Goal: Share content

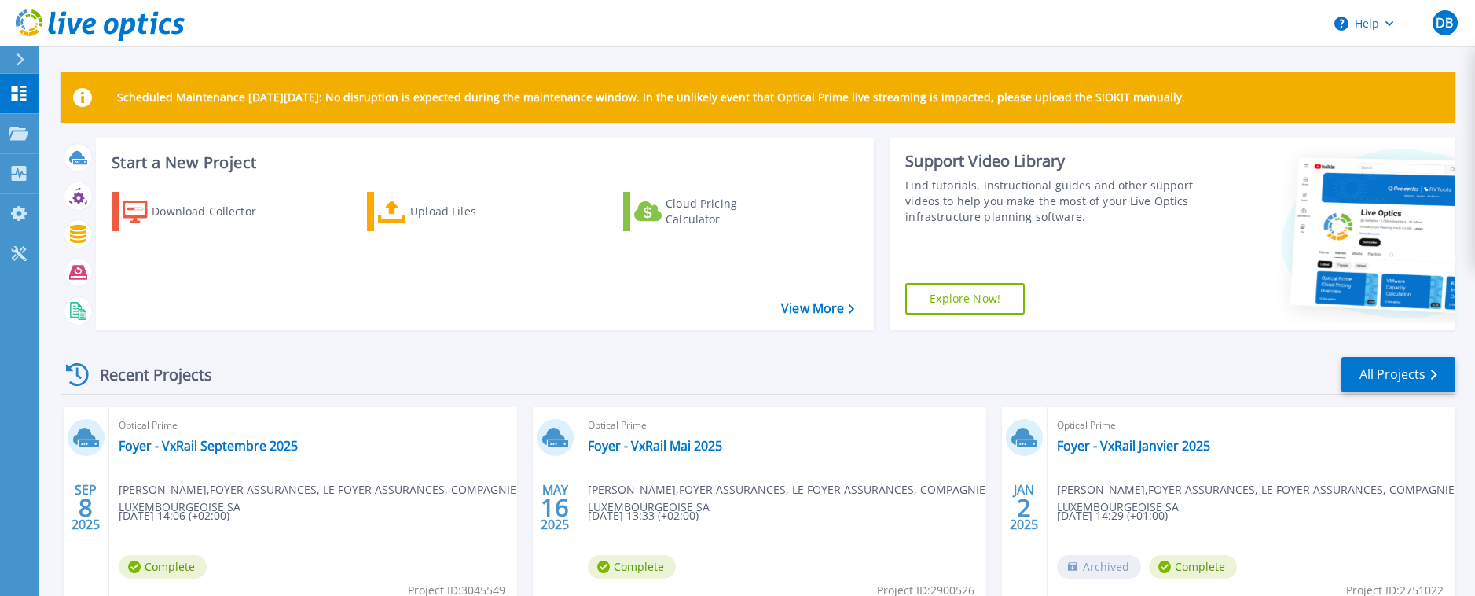
scroll to position [241, 0]
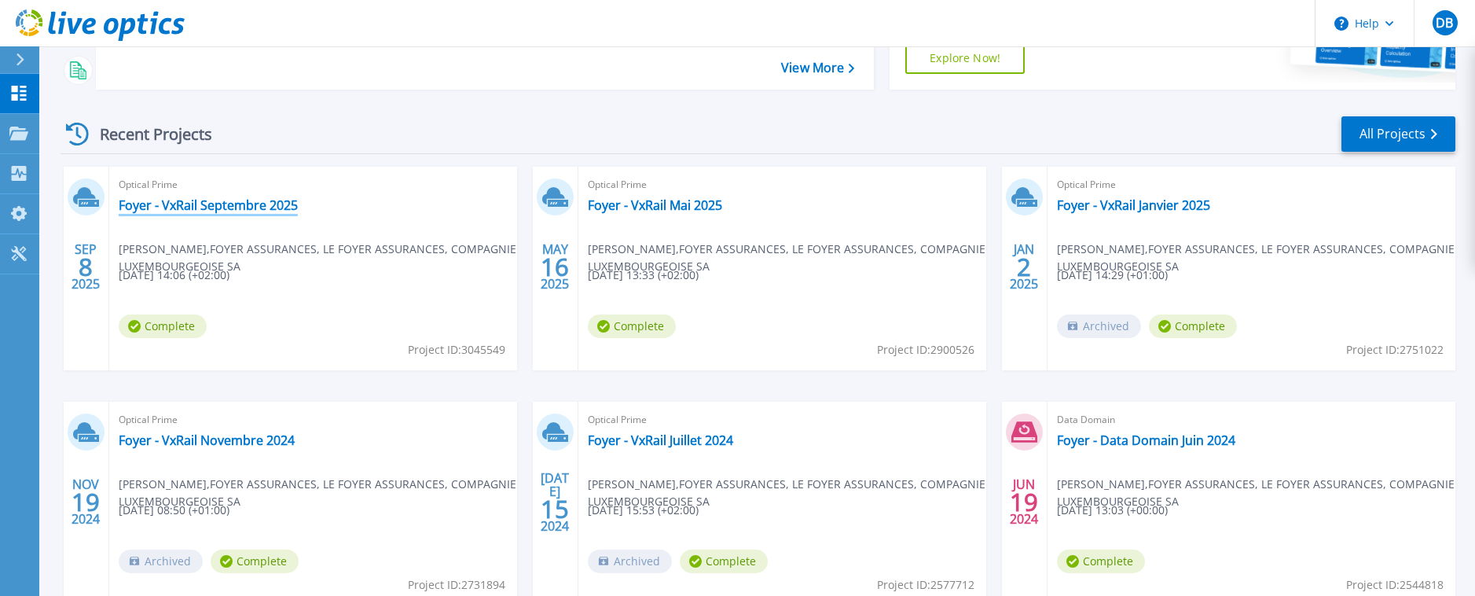
click at [206, 207] on link "Foyer - VxRail Septembre 2025" at bounding box center [208, 205] width 179 height 16
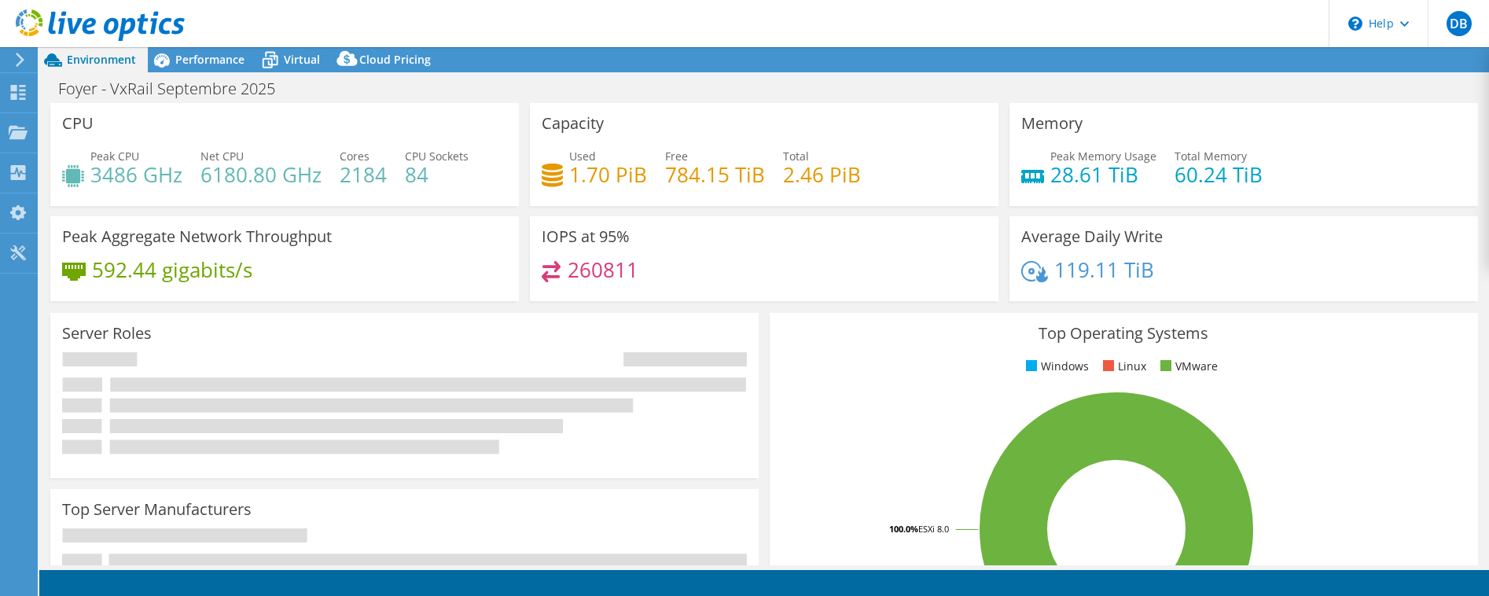
select select "USD"
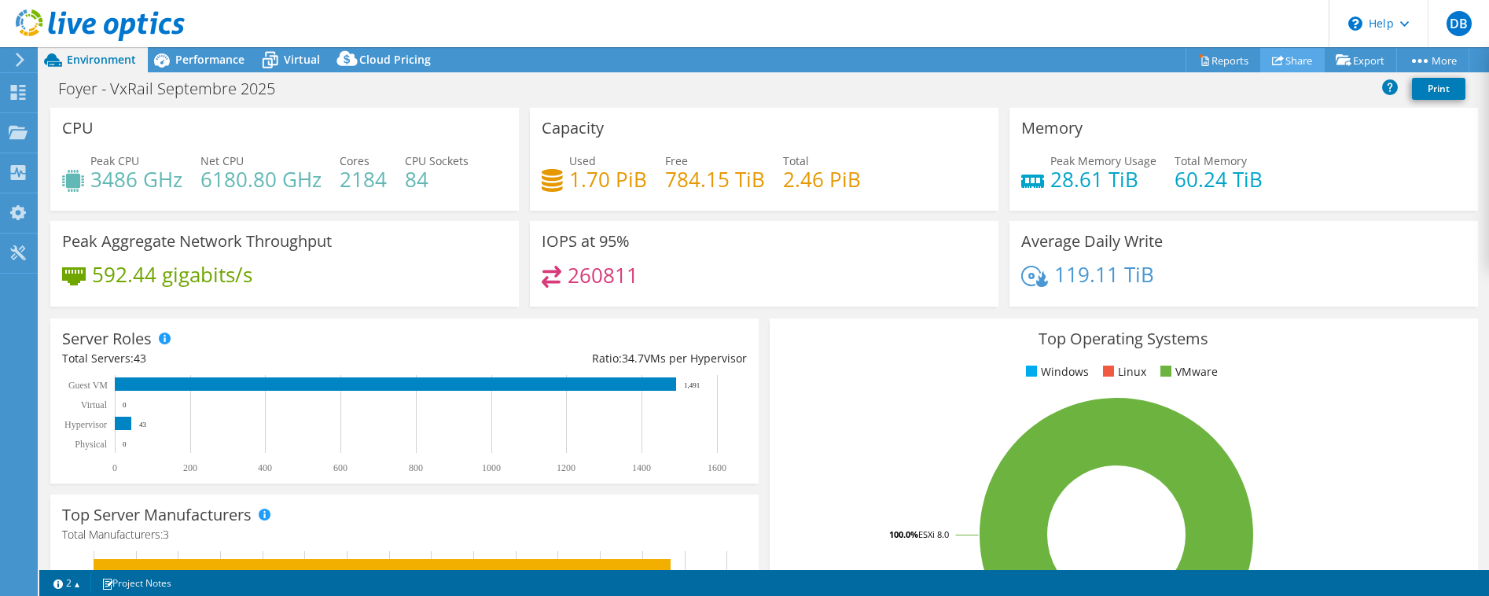
click at [1281, 60] on link "Share" at bounding box center [1292, 60] width 64 height 24
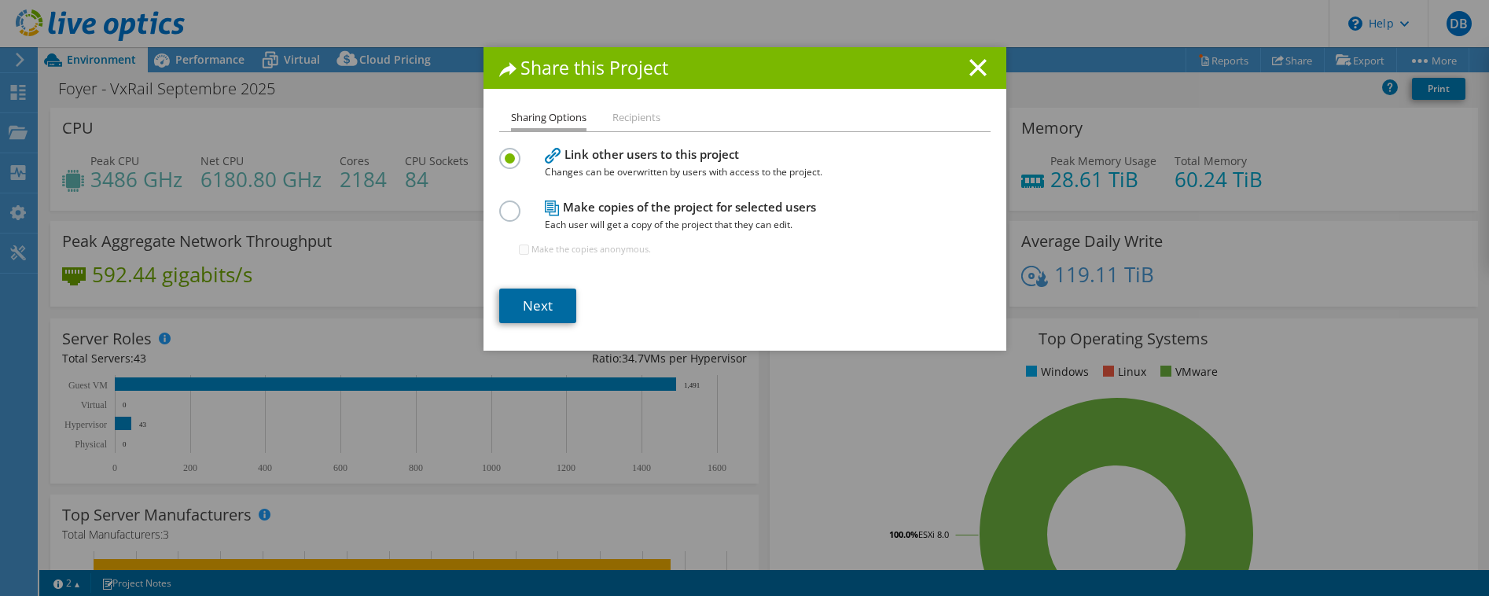
click at [526, 307] on link "Next" at bounding box center [537, 305] width 77 height 35
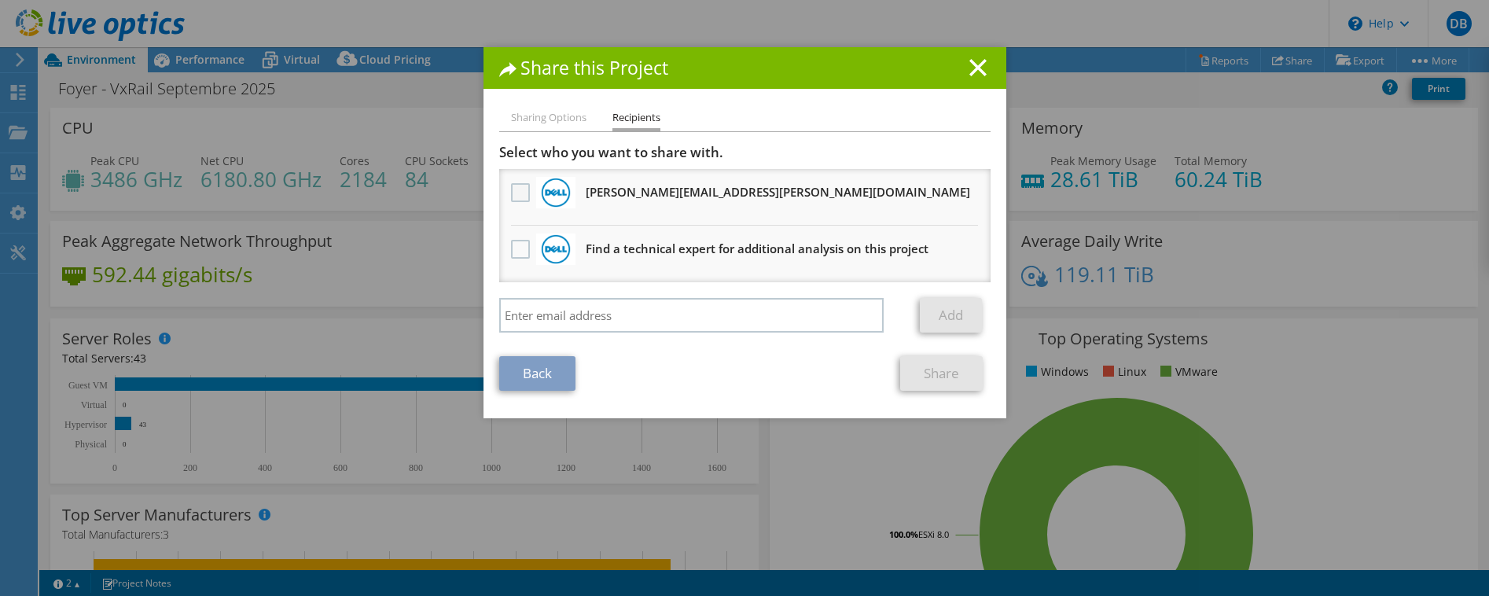
click at [511, 189] on label at bounding box center [522, 192] width 23 height 19
click at [0, 0] on input "checkbox" at bounding box center [0, 0] width 0 height 0
click at [947, 373] on link "Share" at bounding box center [941, 373] width 83 height 35
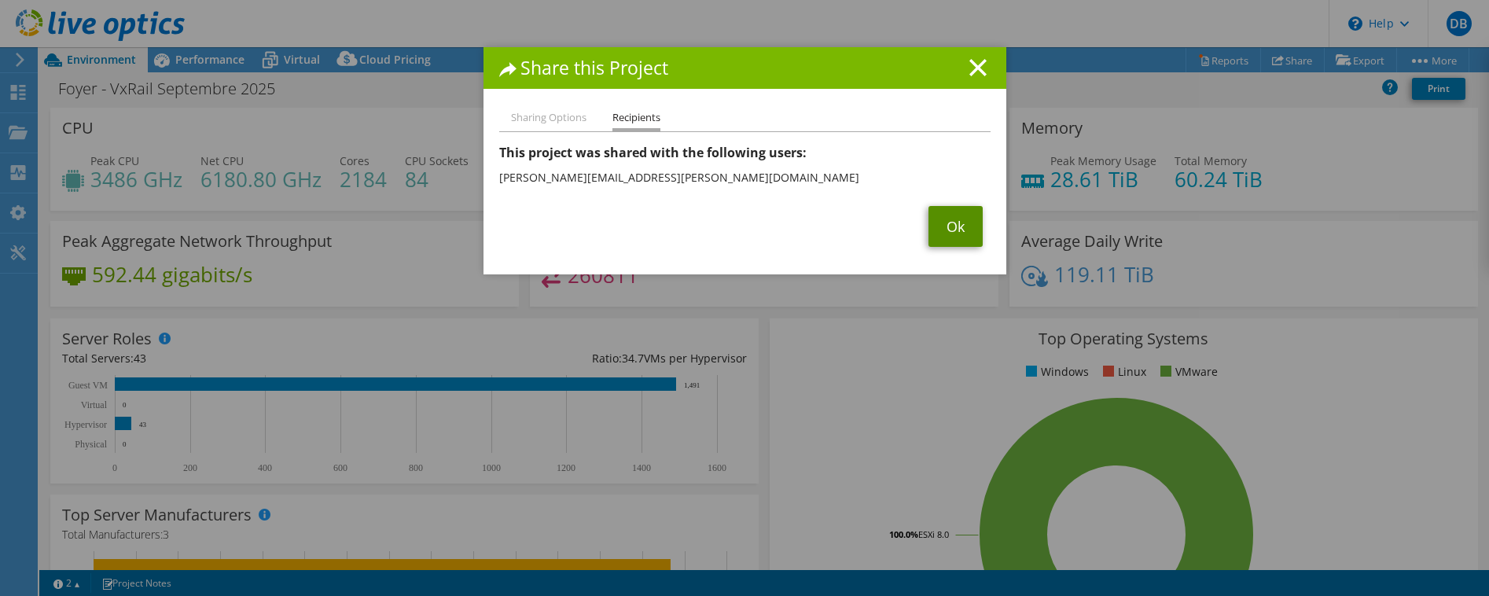
click at [957, 230] on link "Ok" at bounding box center [955, 226] width 54 height 41
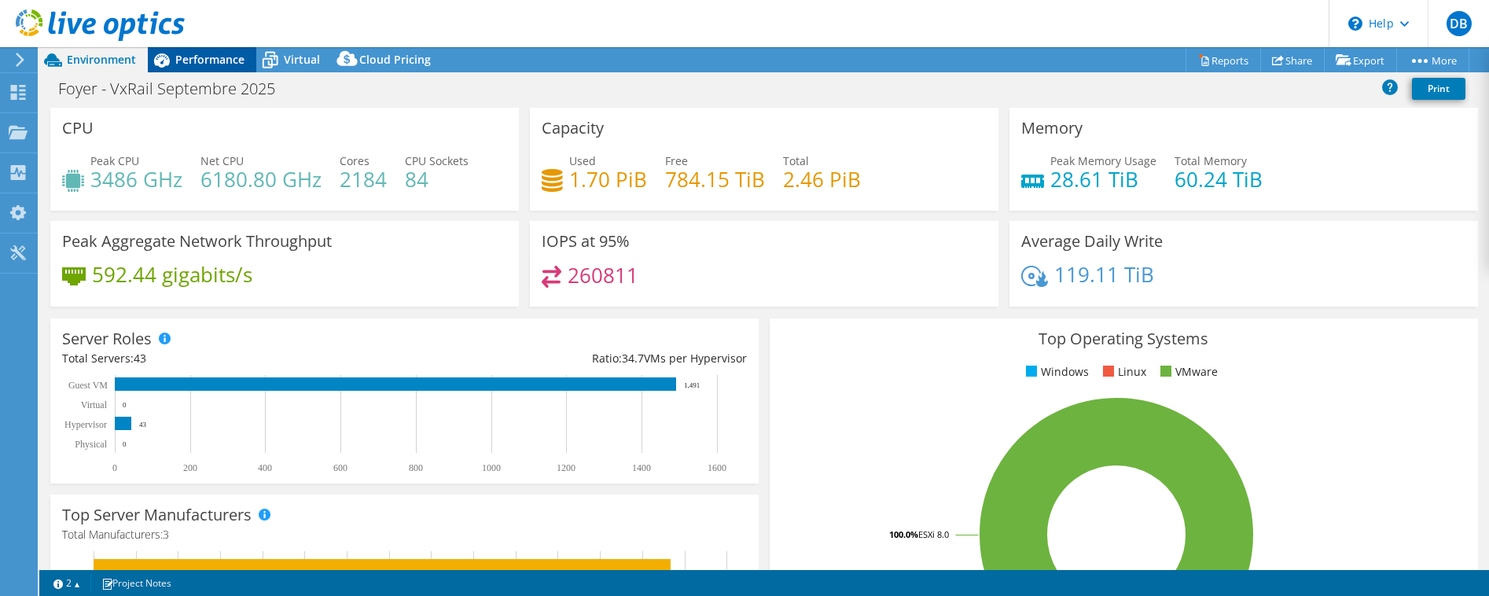
click at [196, 58] on span "Performance" at bounding box center [209, 59] width 69 height 15
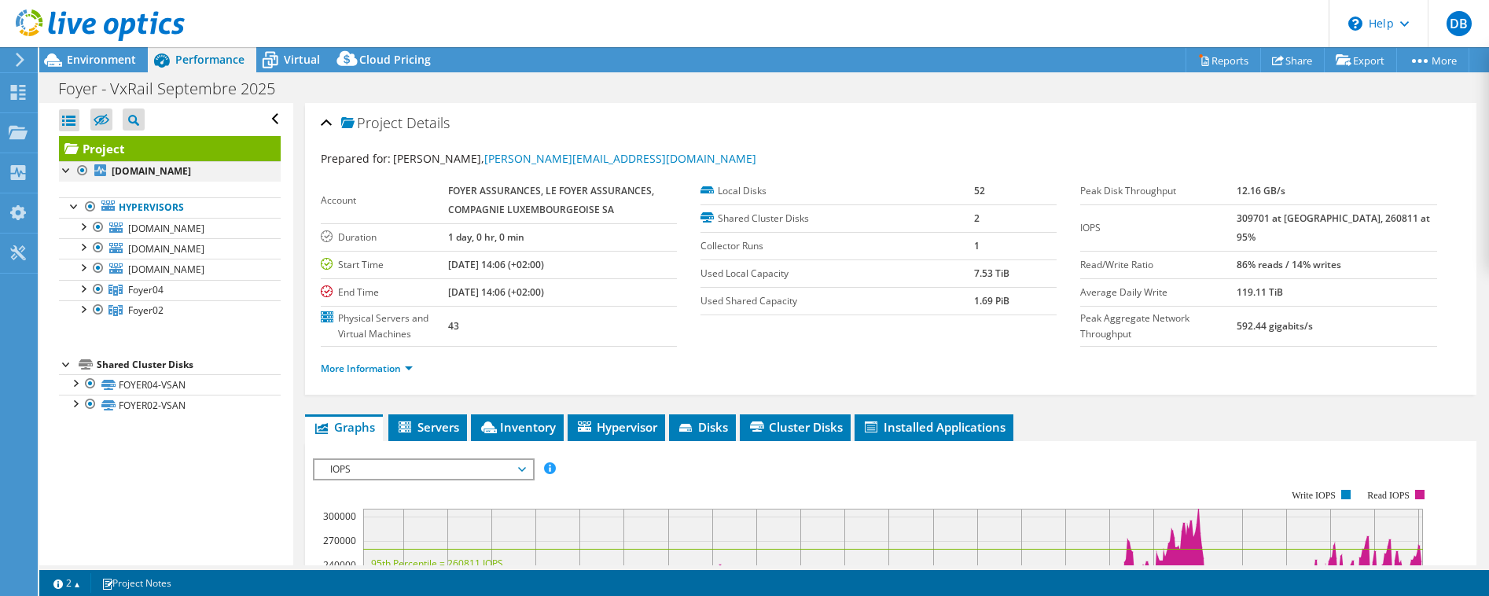
click at [82, 169] on div at bounding box center [83, 170] width 16 height 19
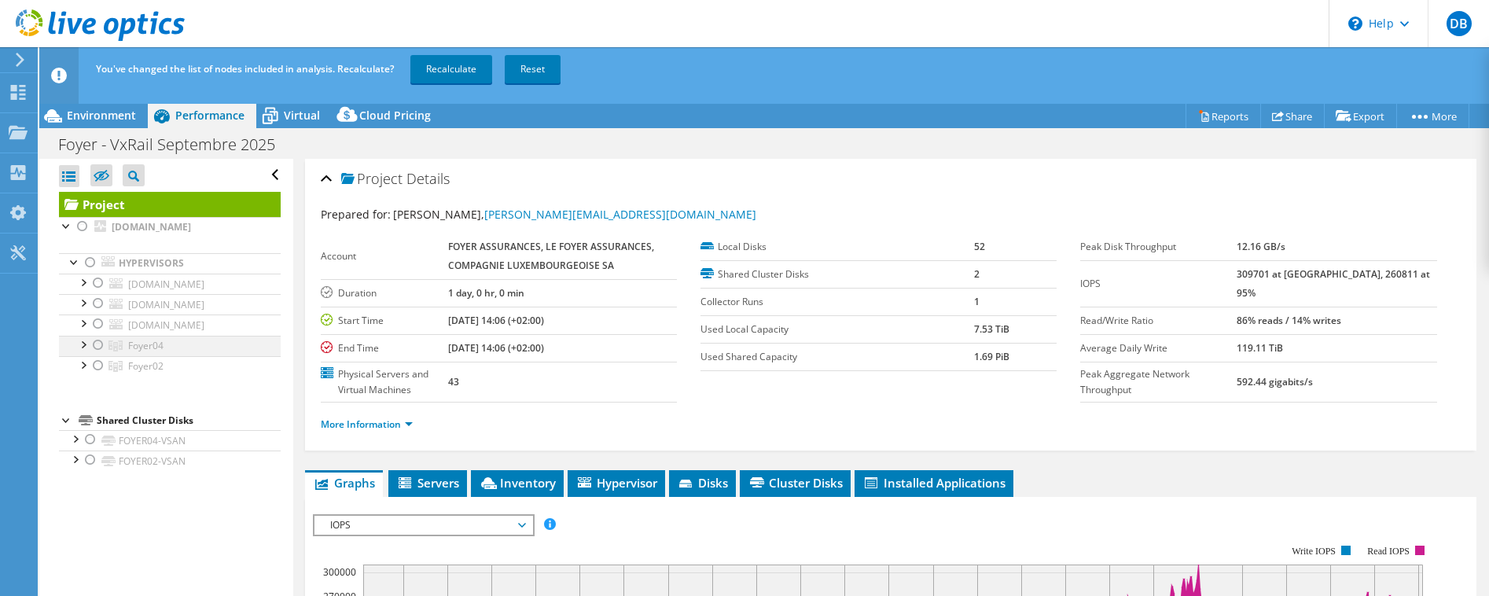
click at [95, 344] on div at bounding box center [98, 345] width 16 height 19
click at [457, 67] on link "Recalculate" at bounding box center [451, 69] width 82 height 28
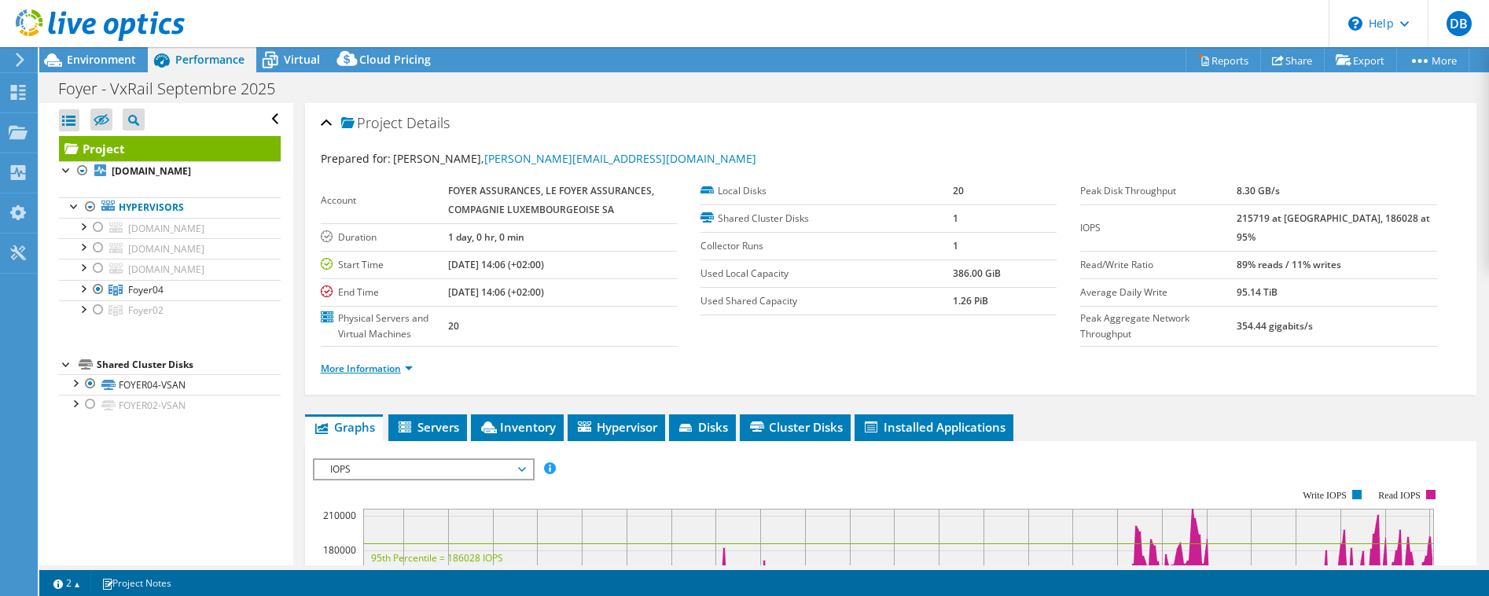
click at [381, 369] on link "More Information" at bounding box center [367, 368] width 92 height 13
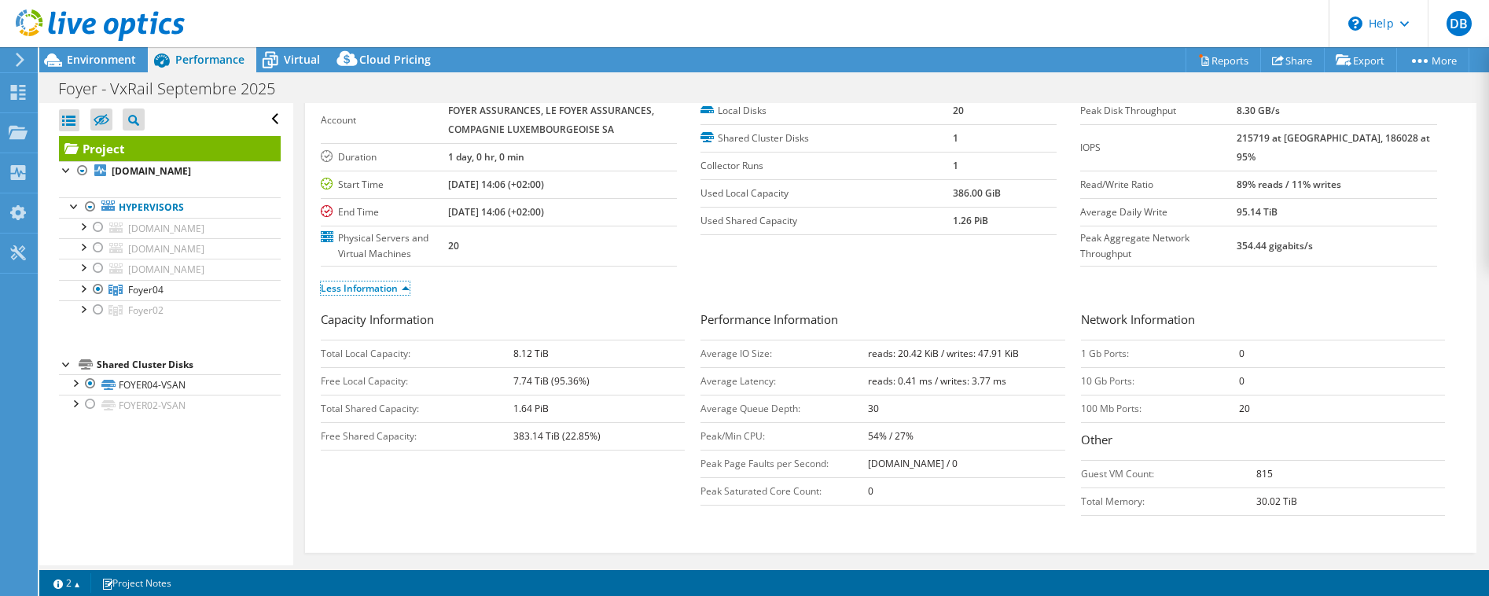
scroll to position [40, 0]
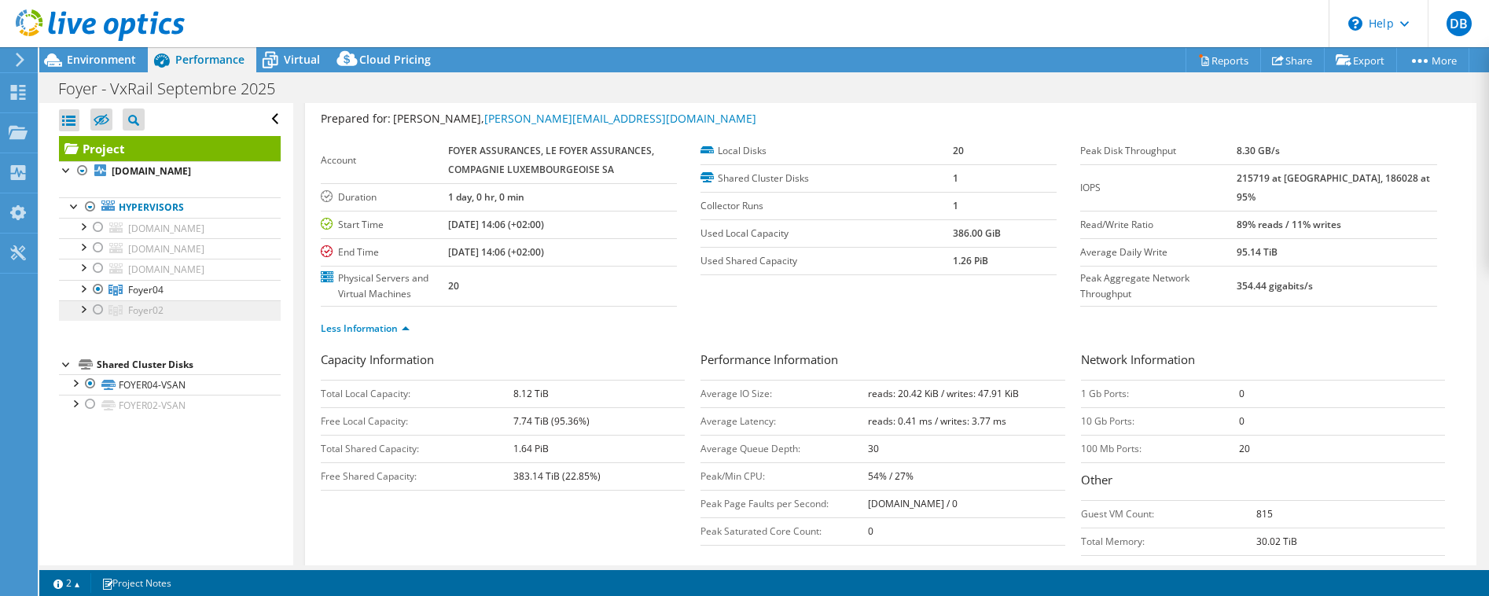
click at [145, 307] on span "Foyer02" at bounding box center [145, 309] width 35 height 13
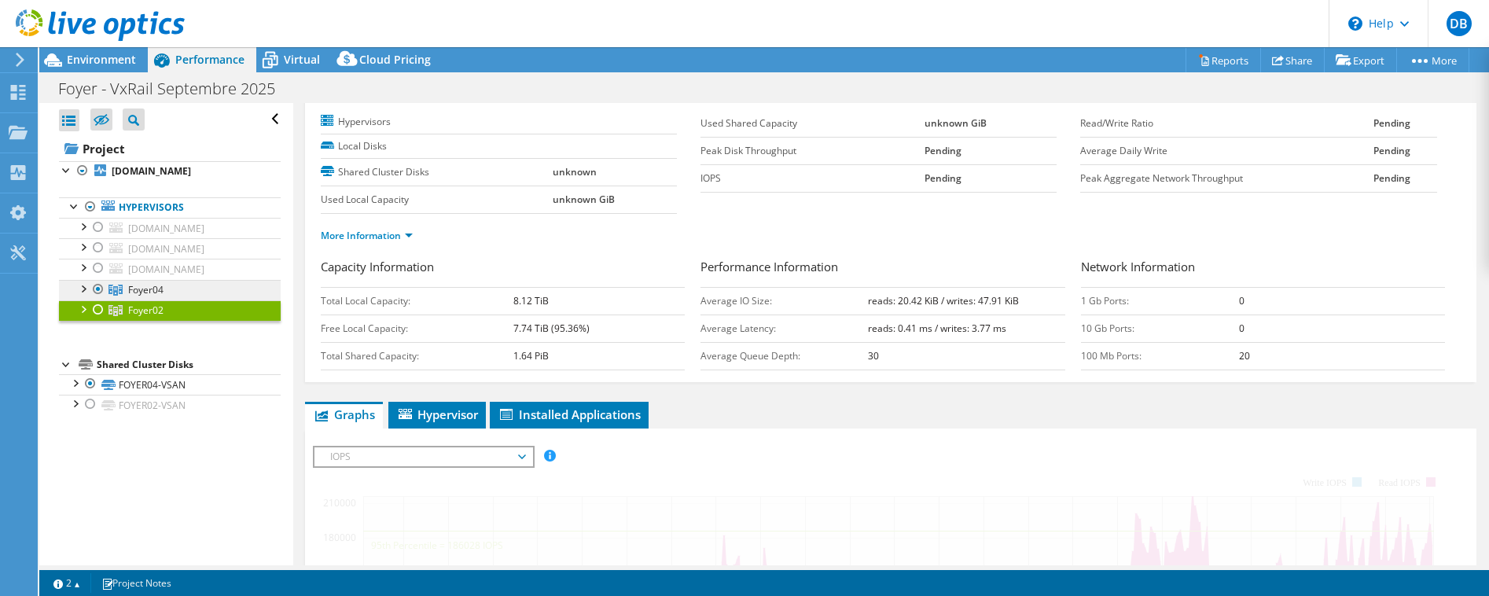
click at [141, 288] on span "Foyer04" at bounding box center [145, 289] width 35 height 13
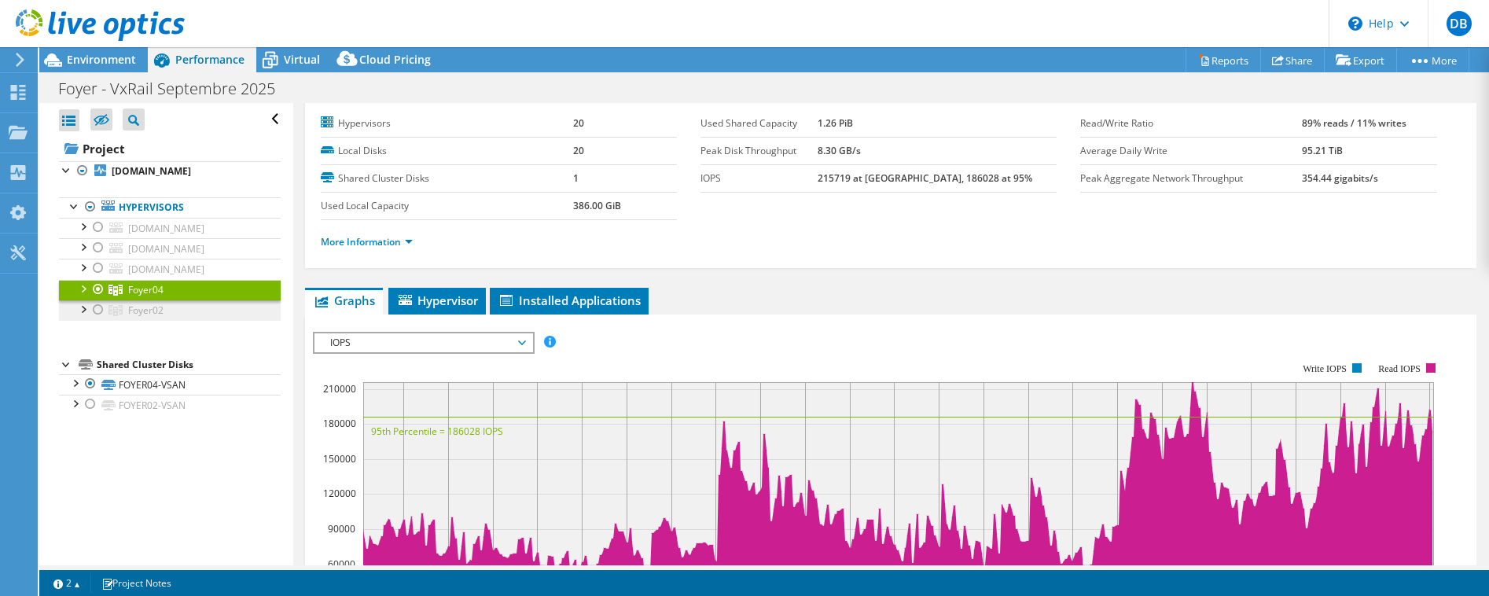
click at [144, 305] on span "Foyer02" at bounding box center [145, 309] width 35 height 13
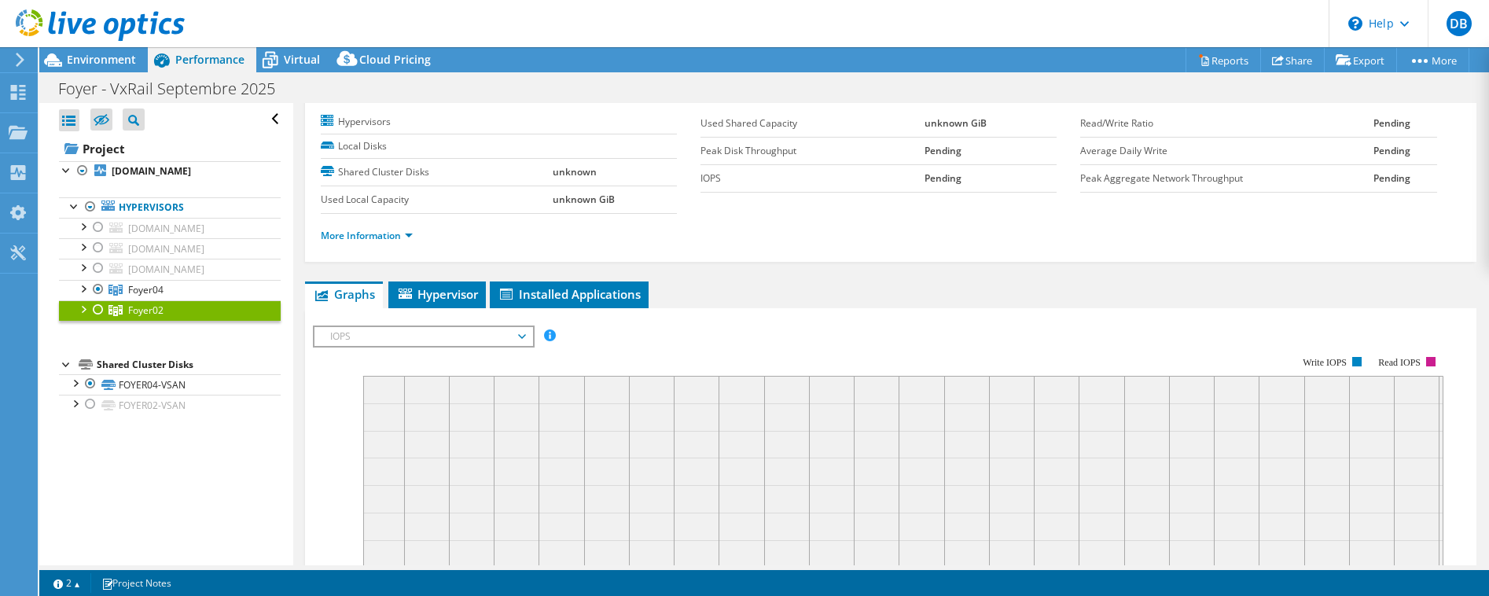
click at [96, 308] on div at bounding box center [98, 309] width 16 height 19
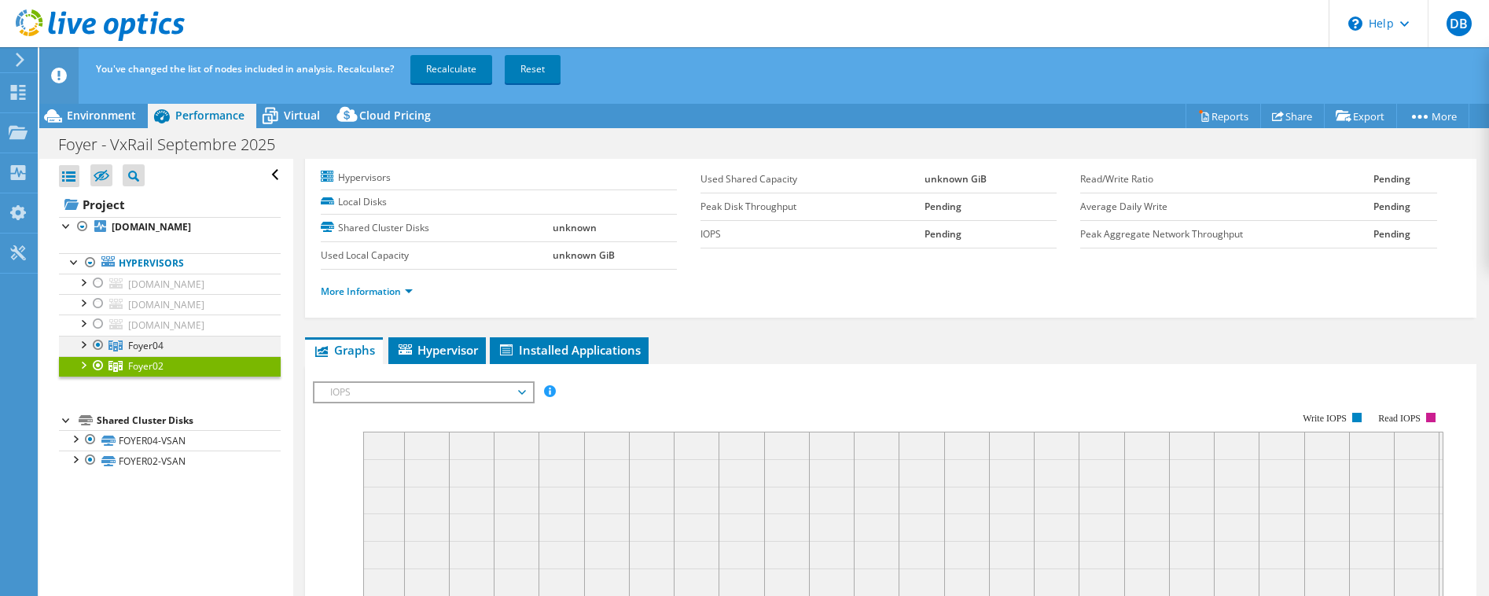
click at [96, 344] on div at bounding box center [98, 345] width 16 height 19
click at [450, 69] on link "Recalculate" at bounding box center [451, 69] width 82 height 28
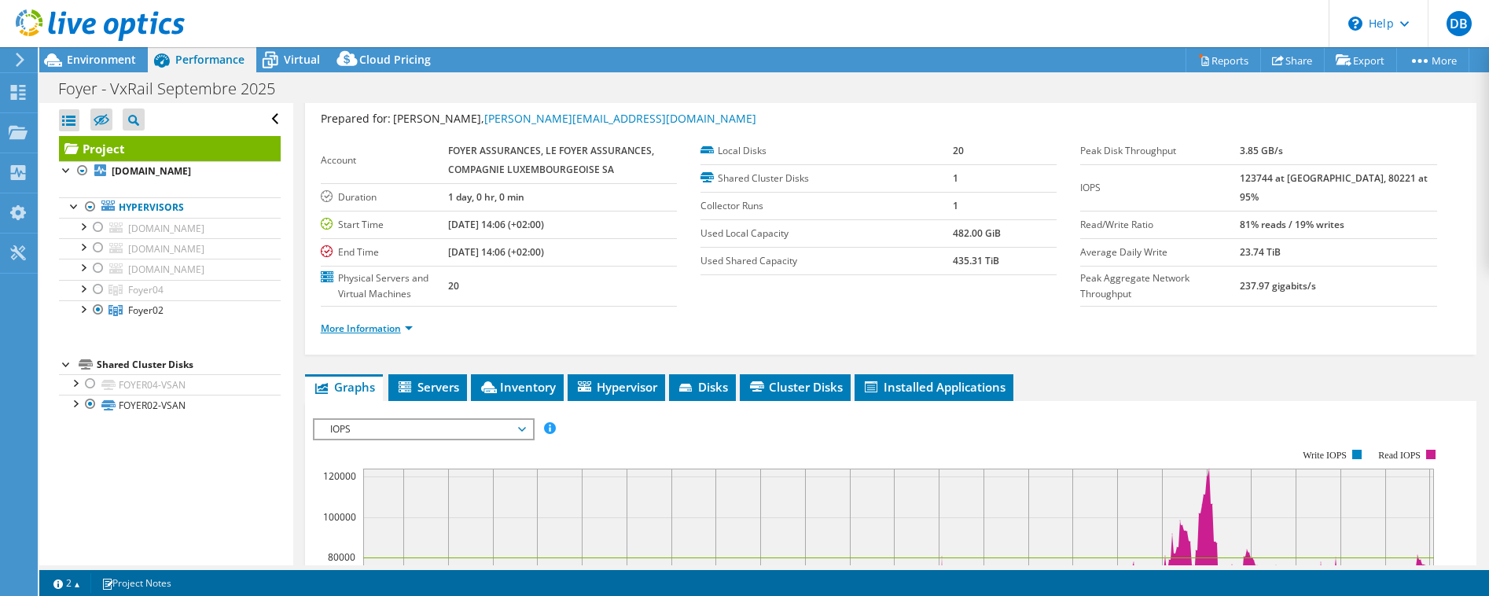
click at [395, 325] on link "More Information" at bounding box center [367, 327] width 92 height 13
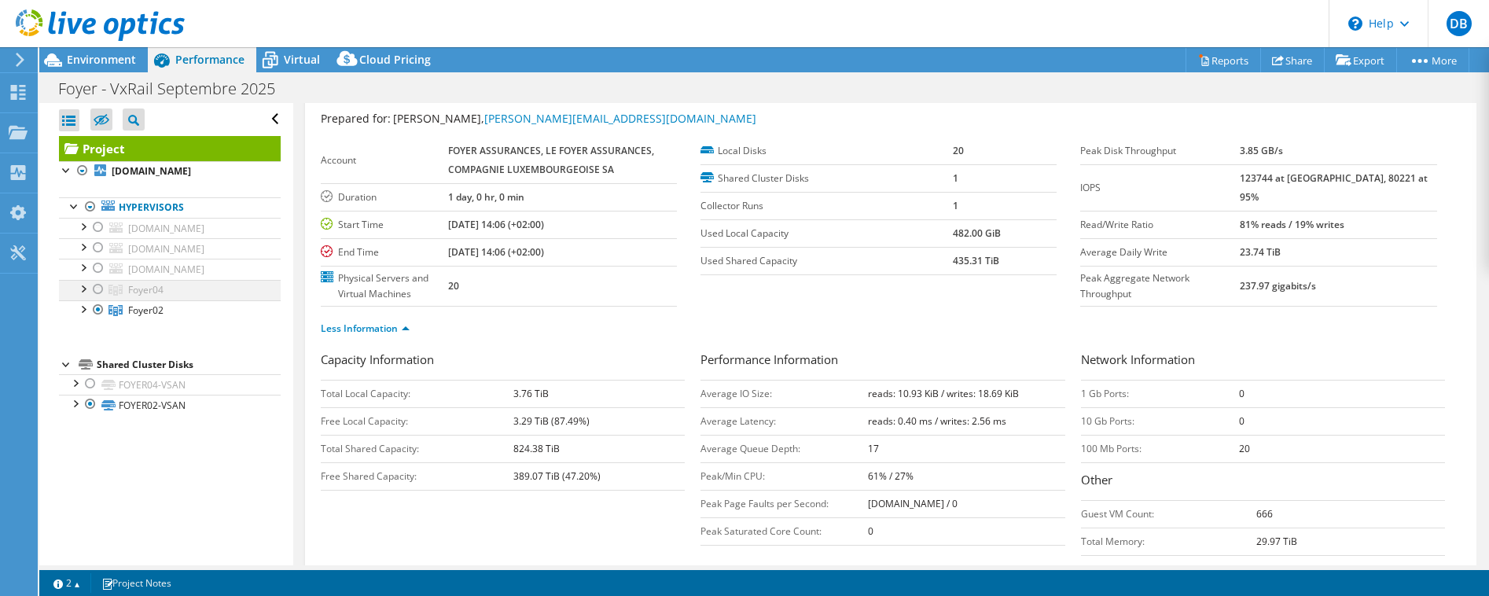
click at [95, 288] on div at bounding box center [98, 289] width 16 height 19
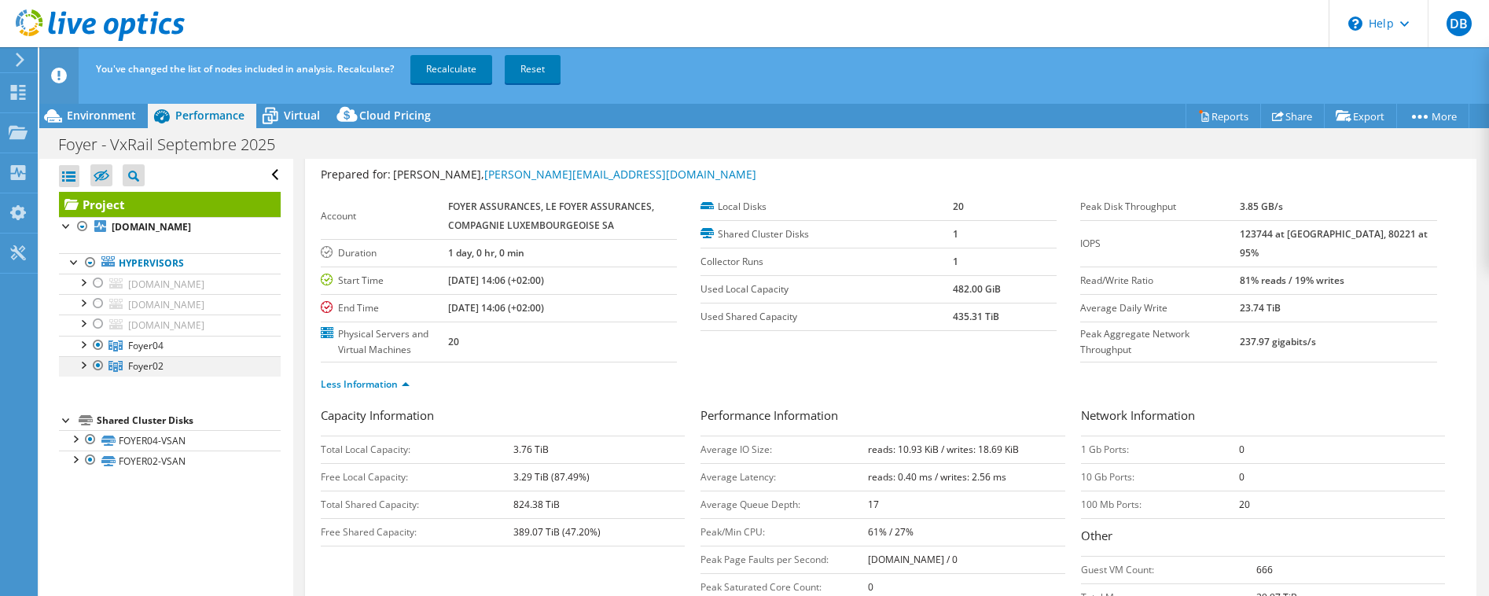
click at [96, 366] on div at bounding box center [98, 365] width 16 height 19
click at [453, 70] on link "Recalculate" at bounding box center [451, 69] width 82 height 28
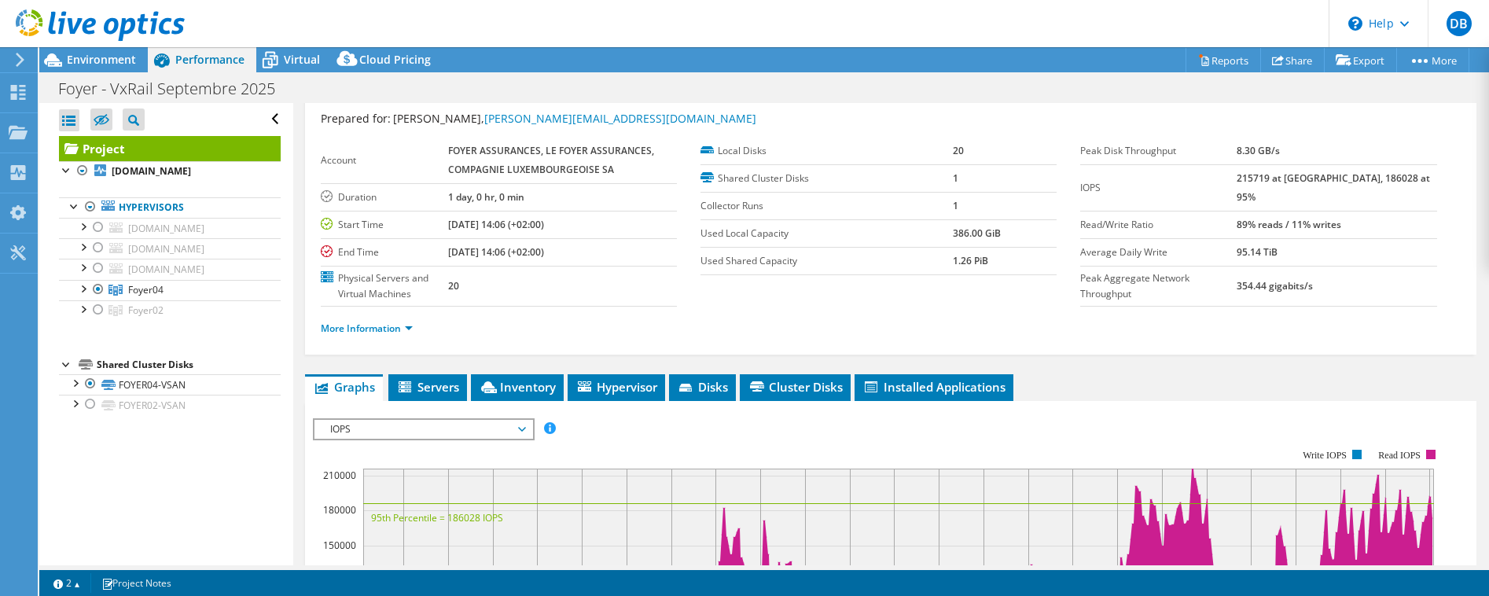
click at [296, 290] on div "Project Details Prepared for: [PERSON_NAME], [PERSON_NAME][EMAIL_ADDRESS][DOMAI…" at bounding box center [890, 563] width 1195 height 1001
